Goal: Register for event/course: Sign up to attend an event or enroll in a course

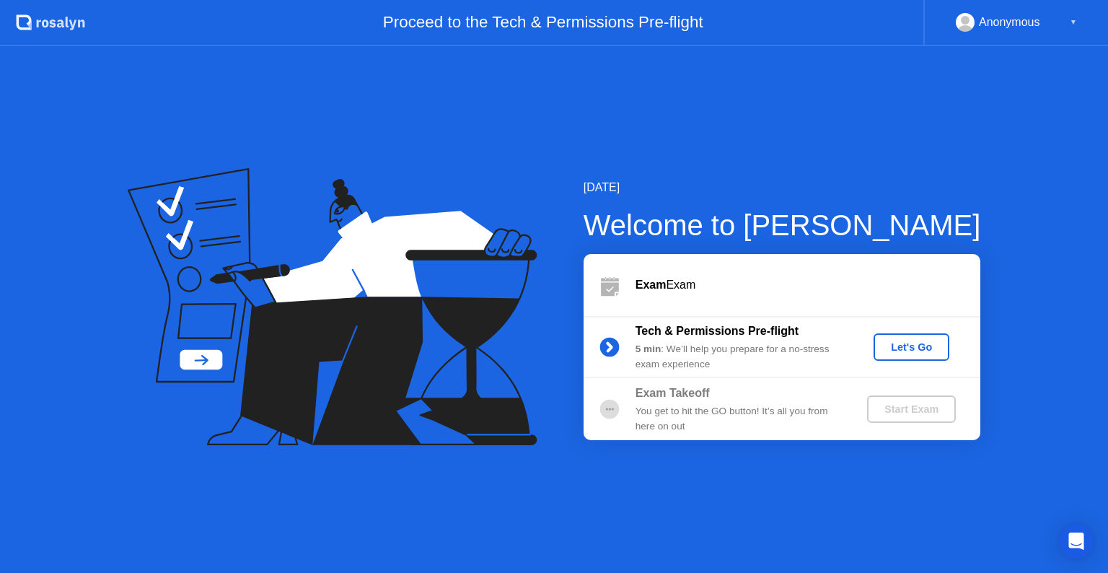
click at [920, 346] on div "Let's Go" at bounding box center [911, 347] width 64 height 12
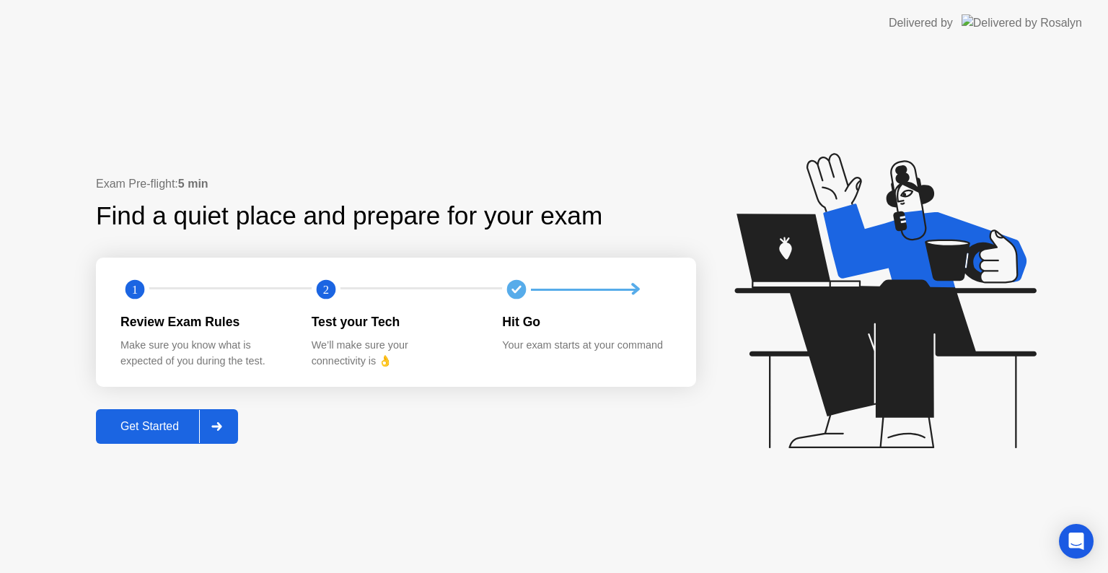
click at [166, 428] on div "Get Started" at bounding box center [149, 426] width 99 height 13
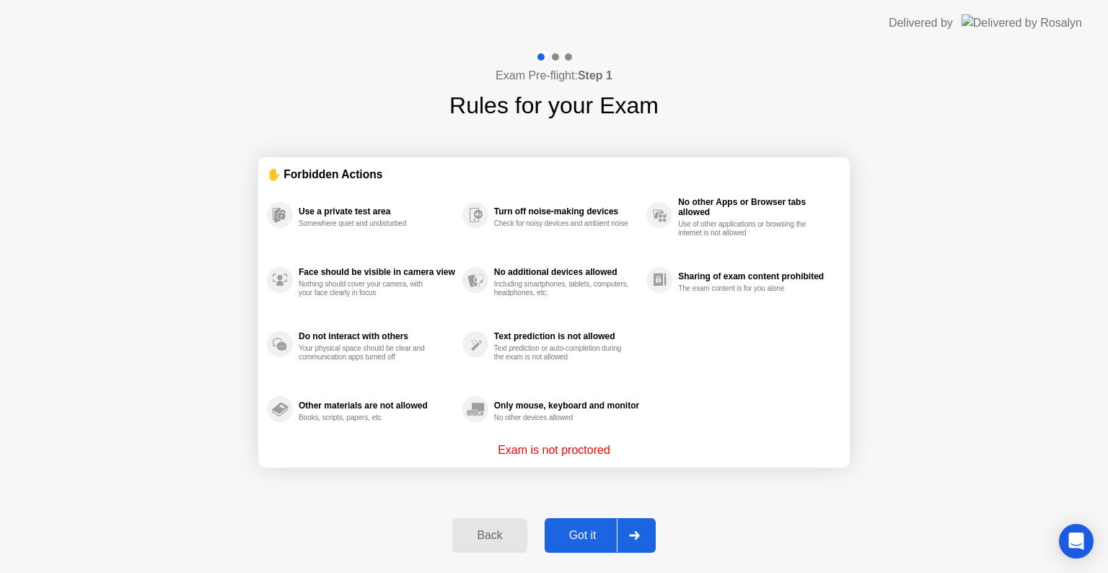
click at [564, 529] on div "Got it" at bounding box center [583, 535] width 68 height 13
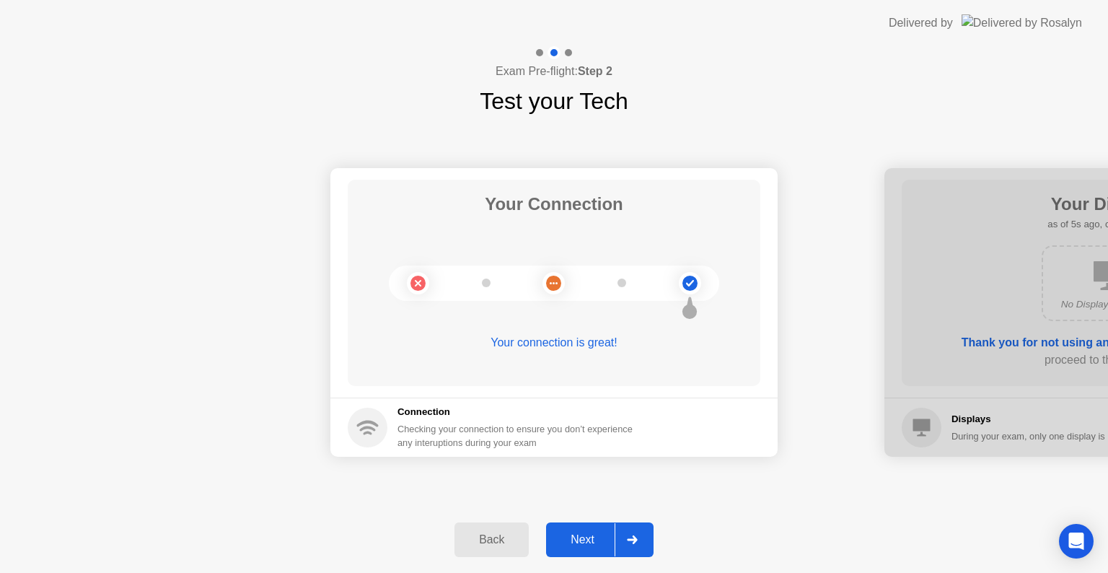
click at [564, 527] on button "Next" at bounding box center [599, 539] width 107 height 35
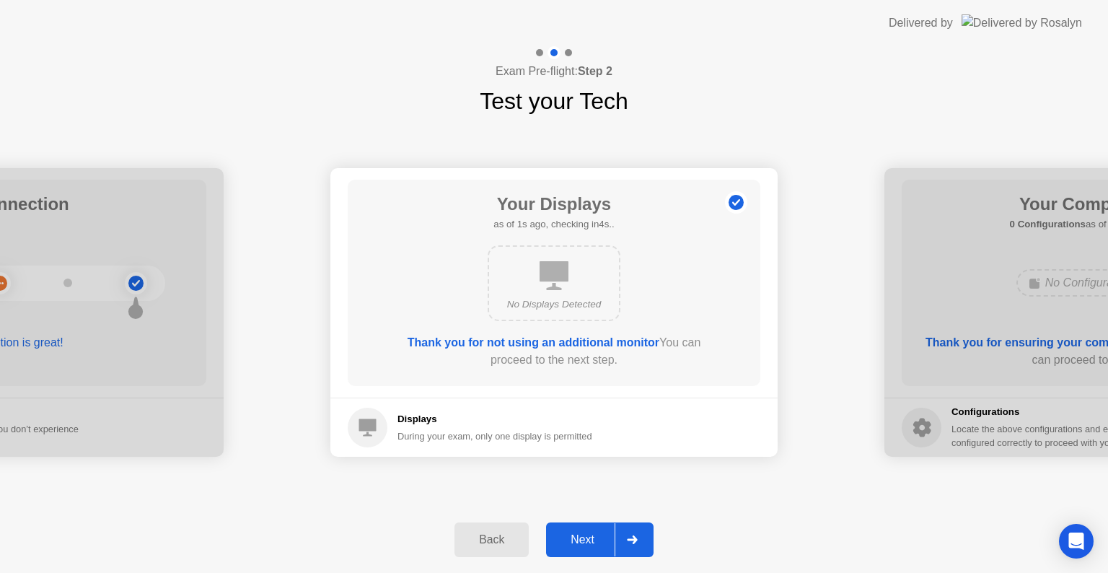
click at [573, 533] on div "Next" at bounding box center [582, 539] width 64 height 13
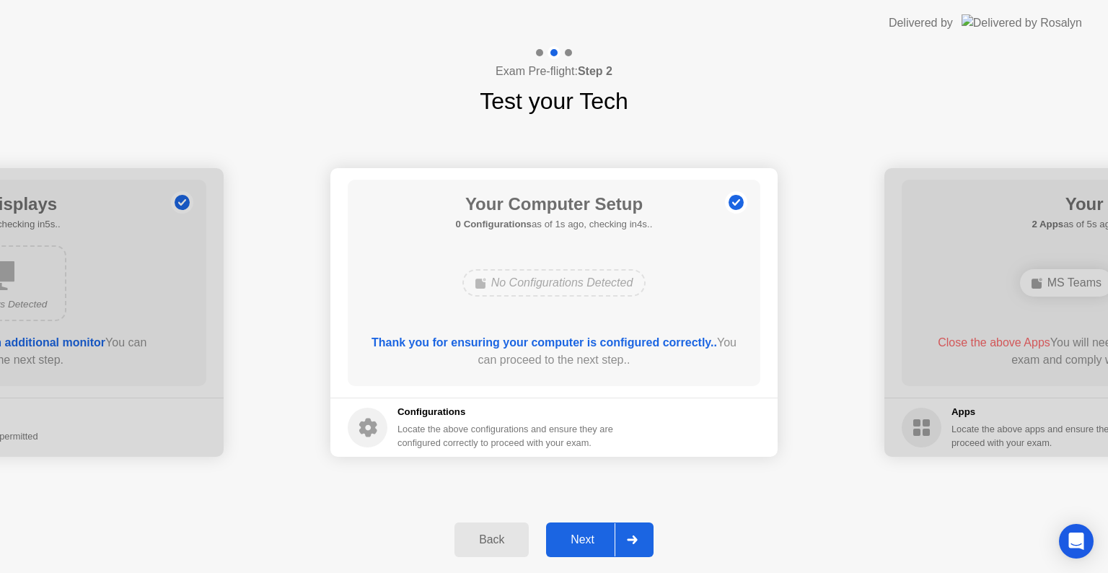
click at [573, 533] on div "Next" at bounding box center [582, 539] width 64 height 13
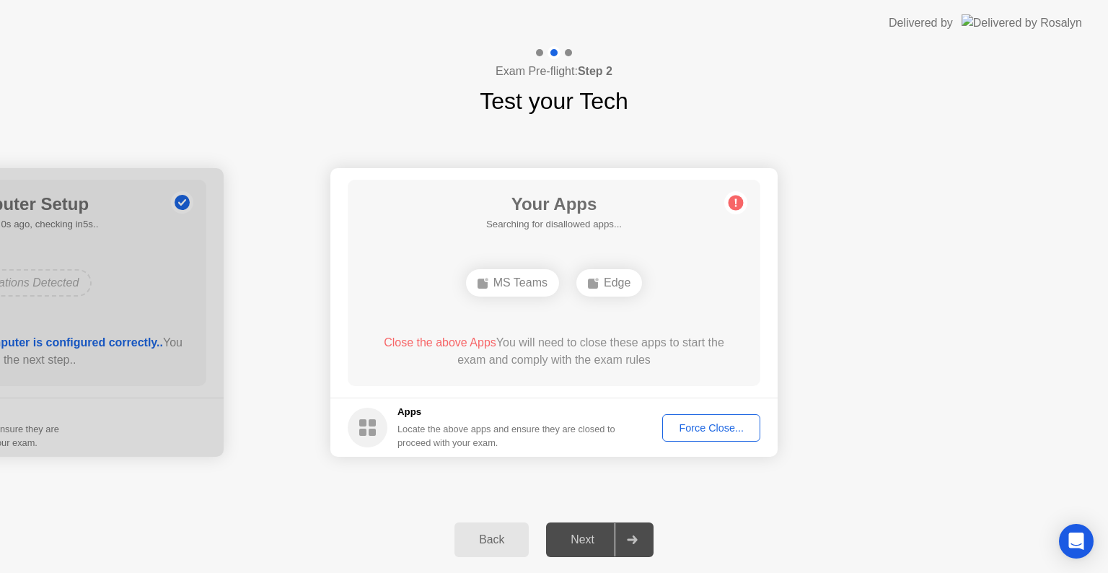
click at [743, 485] on div "Your Connection Your connection is great! Connection Checking your connection t…" at bounding box center [554, 312] width 1108 height 388
click at [710, 418] on button "Force Close..." at bounding box center [711, 427] width 98 height 27
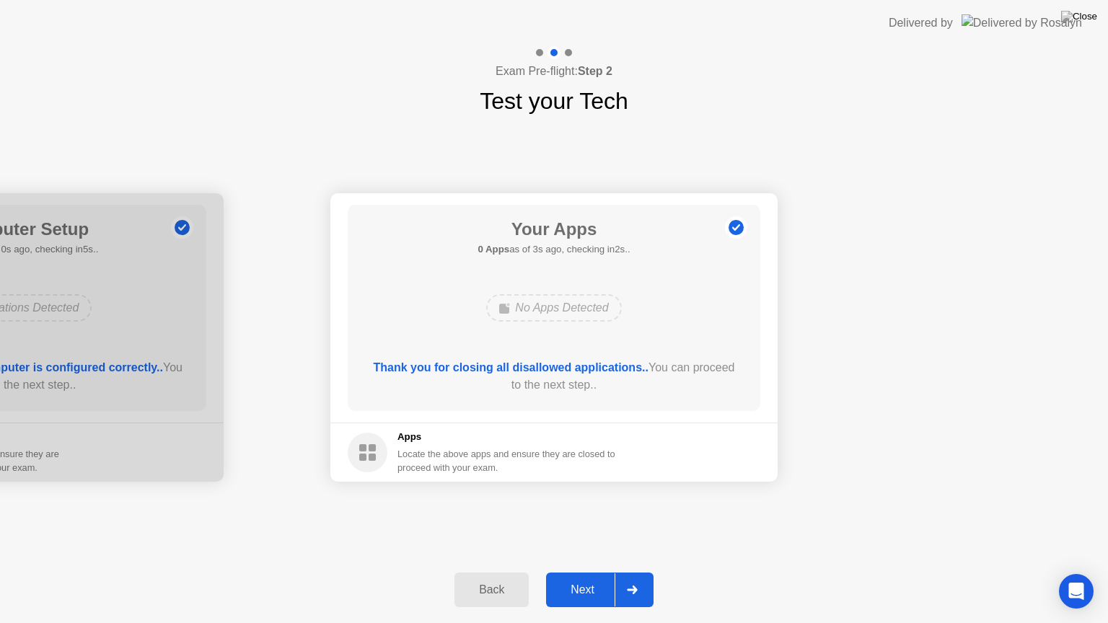
click at [581, 572] on div "Next" at bounding box center [582, 590] width 64 height 13
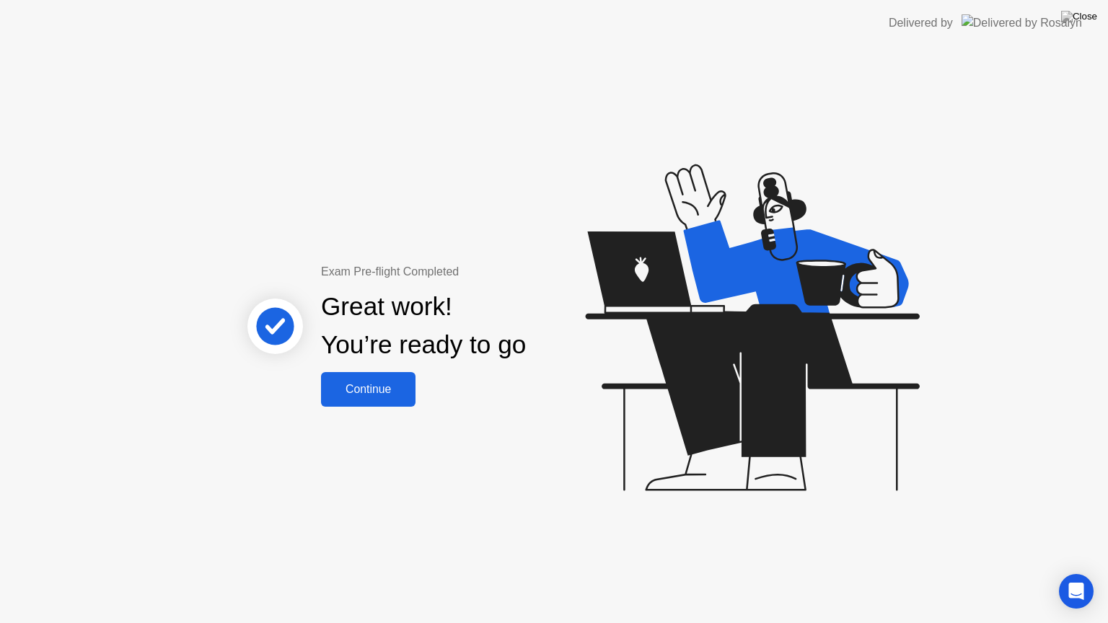
click at [393, 399] on button "Continue" at bounding box center [368, 389] width 94 height 35
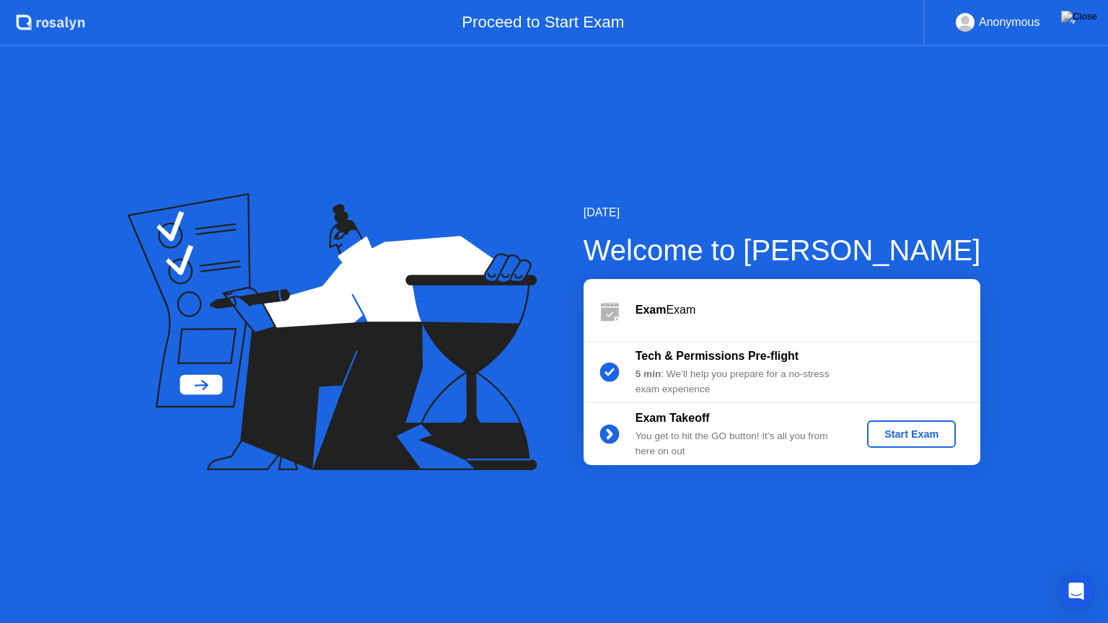
click at [1068, 23] on div "Anonymous ▼" at bounding box center [1016, 22] width 121 height 19
click at [900, 440] on div "Start Exam" at bounding box center [911, 434] width 77 height 12
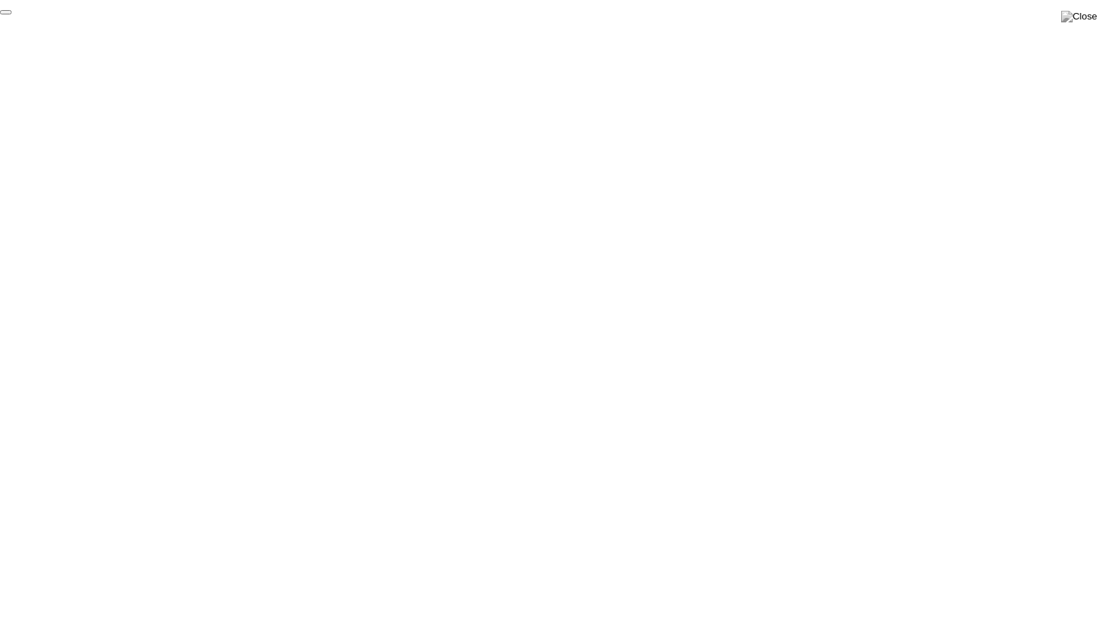
click div "End Proctoring Session"
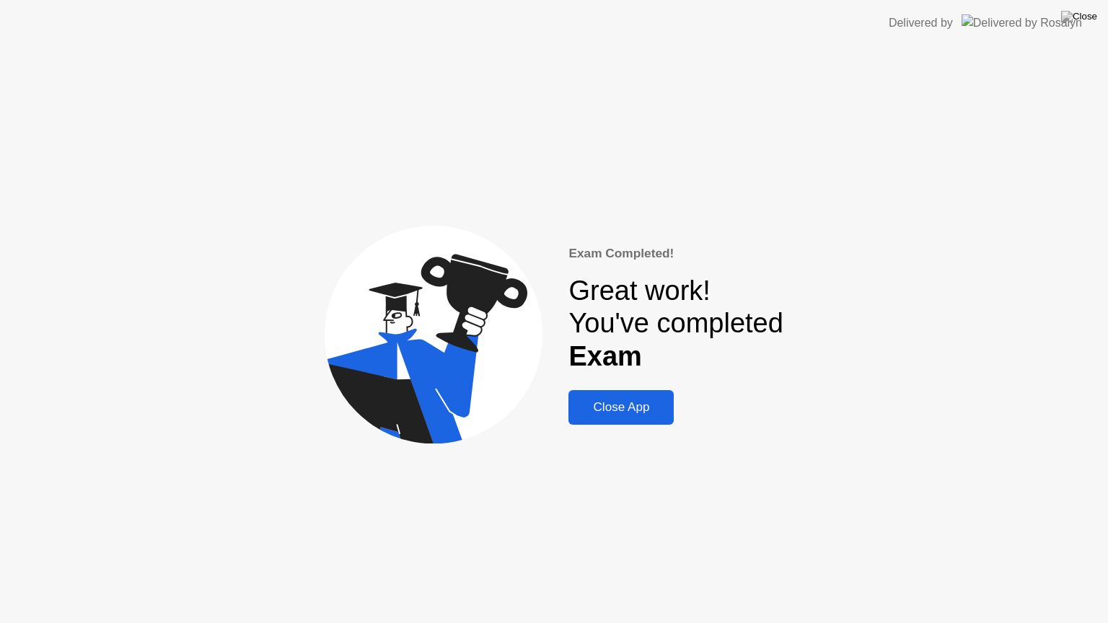
click at [628, 407] on div "Close App" at bounding box center [621, 407] width 97 height 14
